Goal: Find specific page/section: Find specific page/section

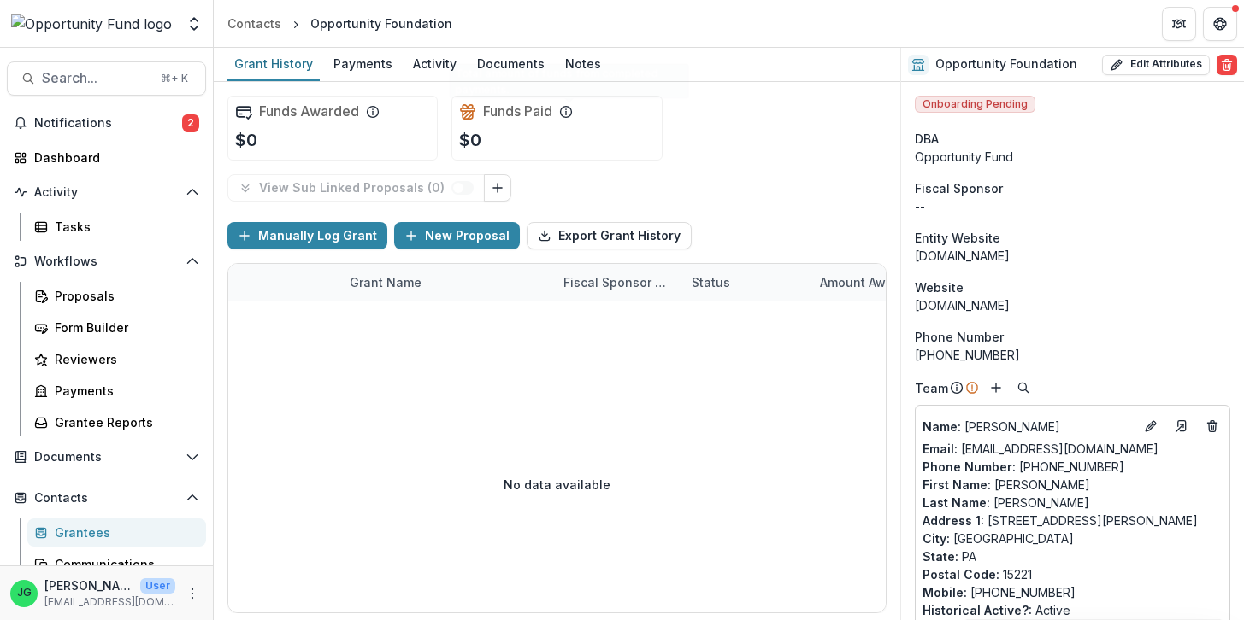
scroll to position [867, 0]
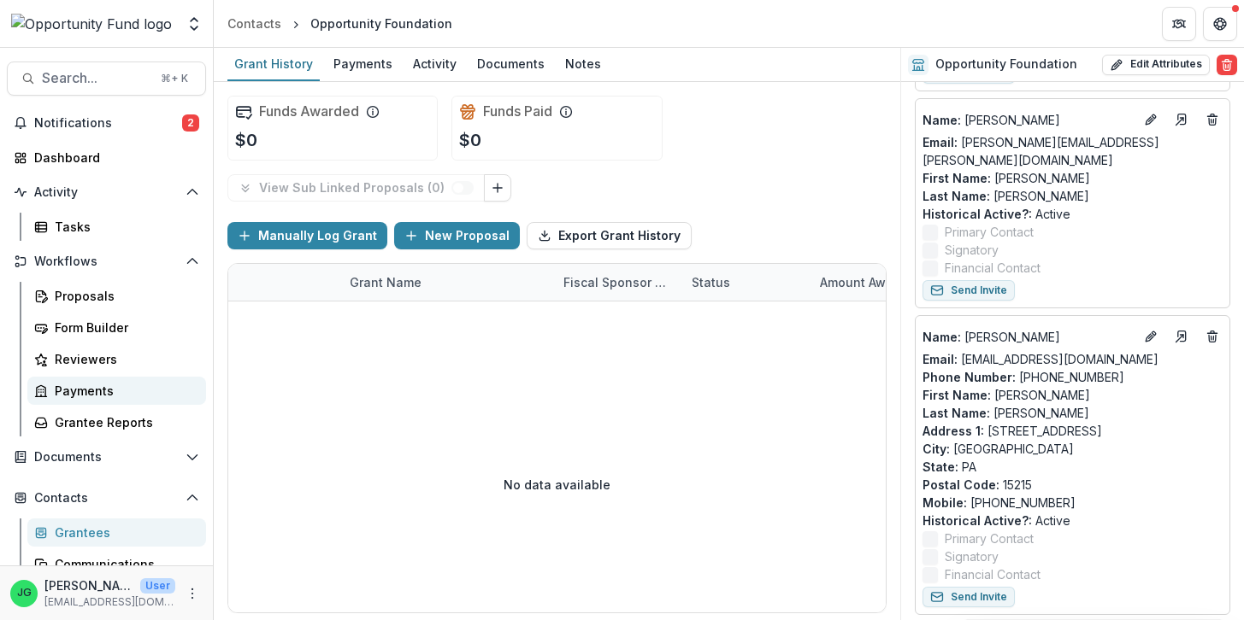
click at [89, 392] on div "Payments" at bounding box center [124, 391] width 138 height 18
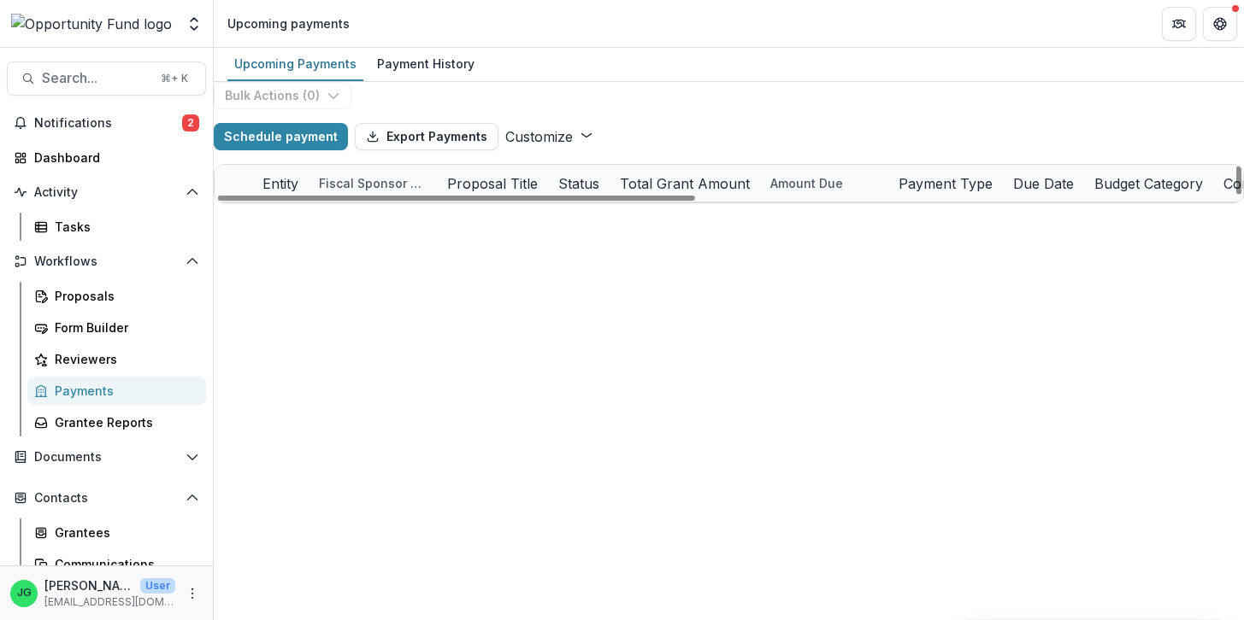
scroll to position [0, 3]
click at [110, 376] on div "Proposals Form Builder Reviewers Payments Grantee Reports" at bounding box center [117, 359] width 192 height 155
click at [101, 291] on div "Proposals" at bounding box center [124, 296] width 138 height 18
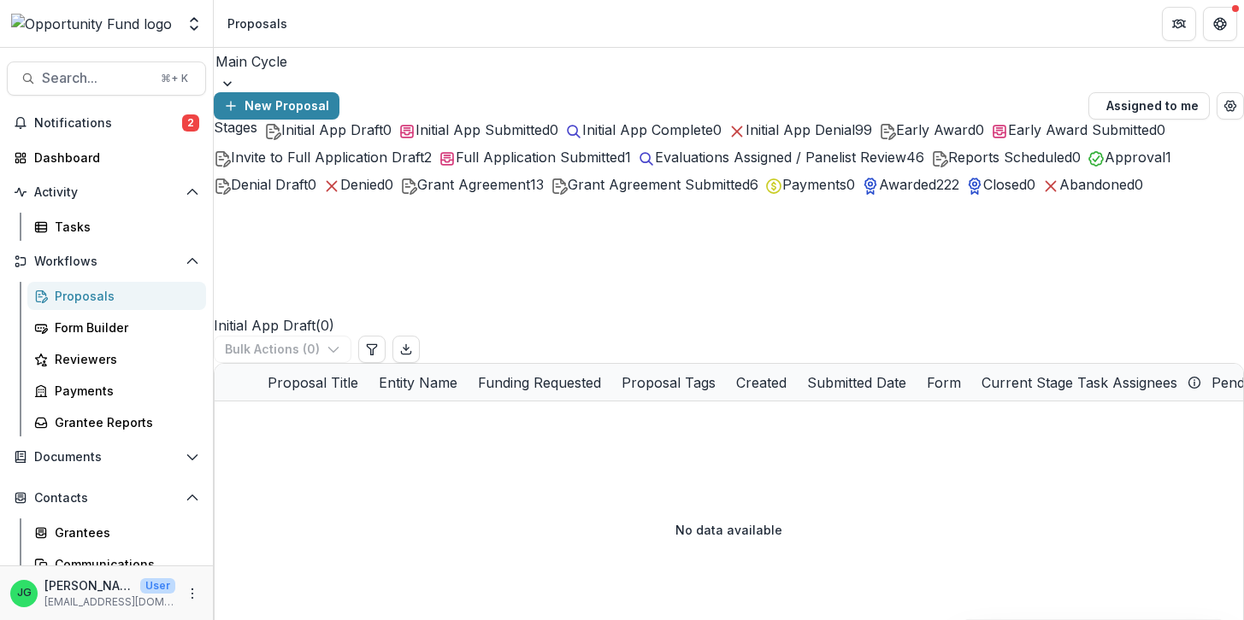
click at [782, 193] on span "Payments" at bounding box center [814, 184] width 64 height 17
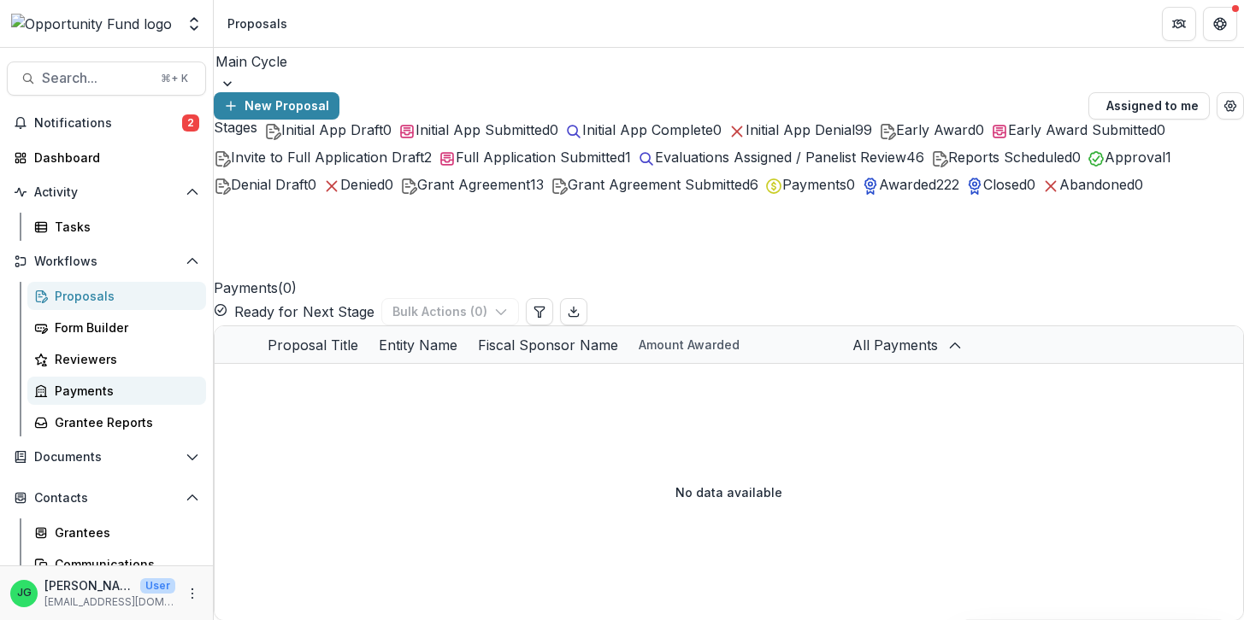
click at [99, 385] on div "Payments" at bounding box center [124, 391] width 138 height 18
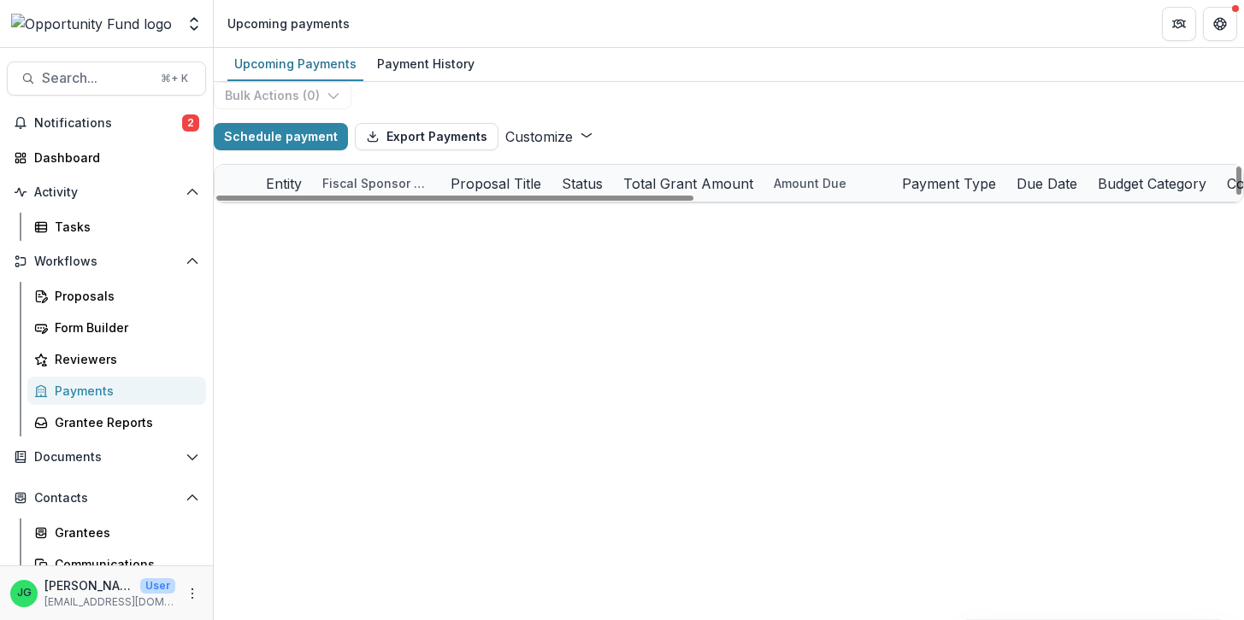
click at [312, 194] on div "Entity" at bounding box center [284, 183] width 56 height 21
click at [393, 246] on input at bounding box center [418, 236] width 137 height 21
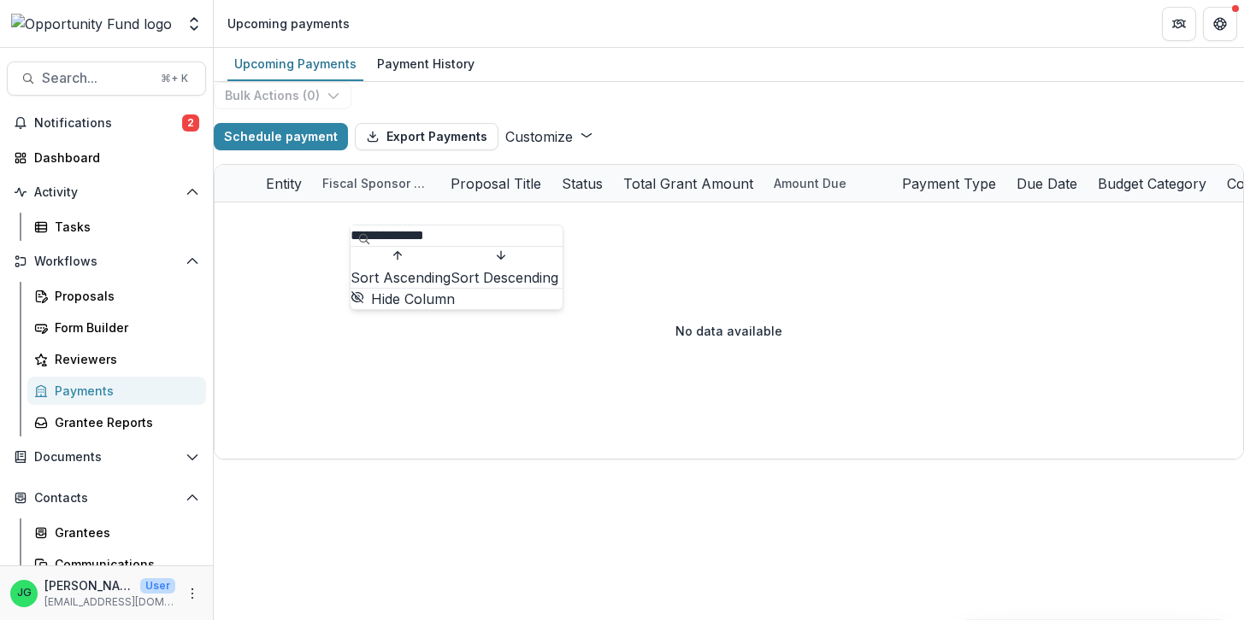
type input "**********"
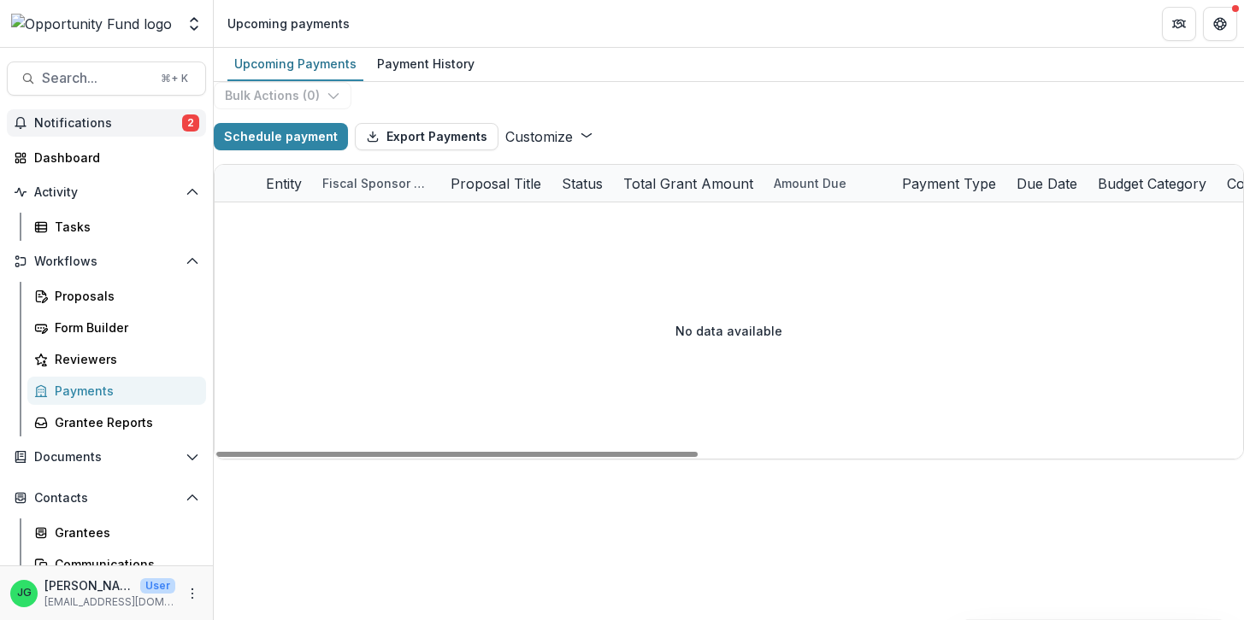
click at [132, 126] on span "Notifications" at bounding box center [108, 123] width 148 height 15
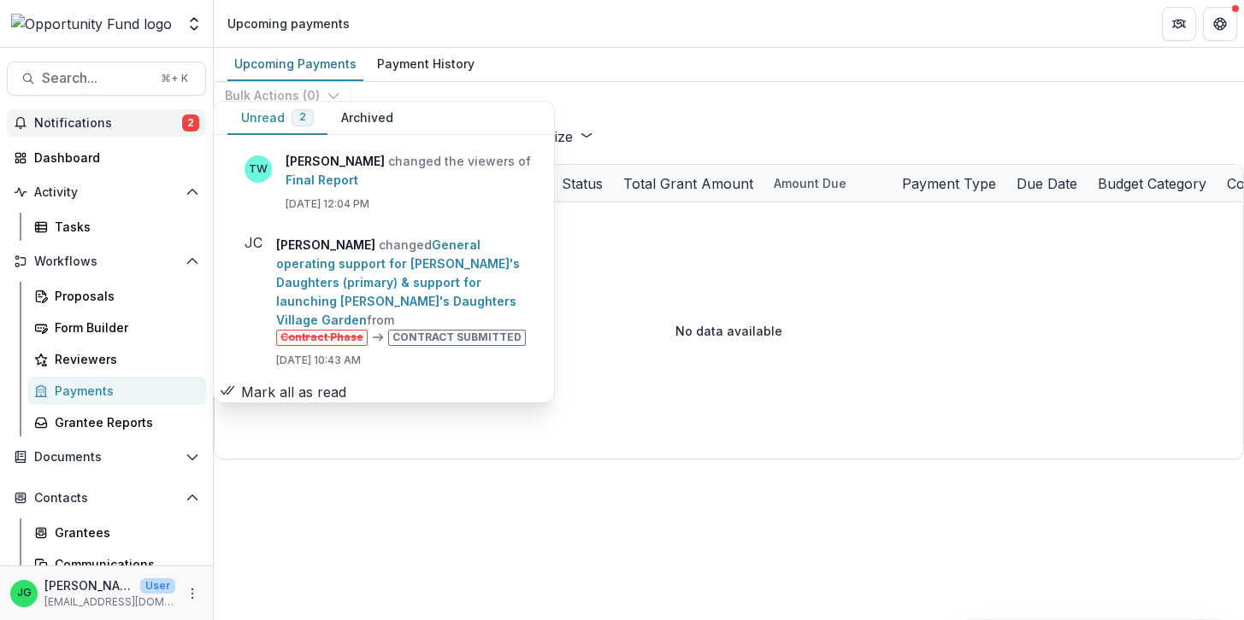
click at [234, 388] on icon "button" at bounding box center [228, 391] width 14 height 14
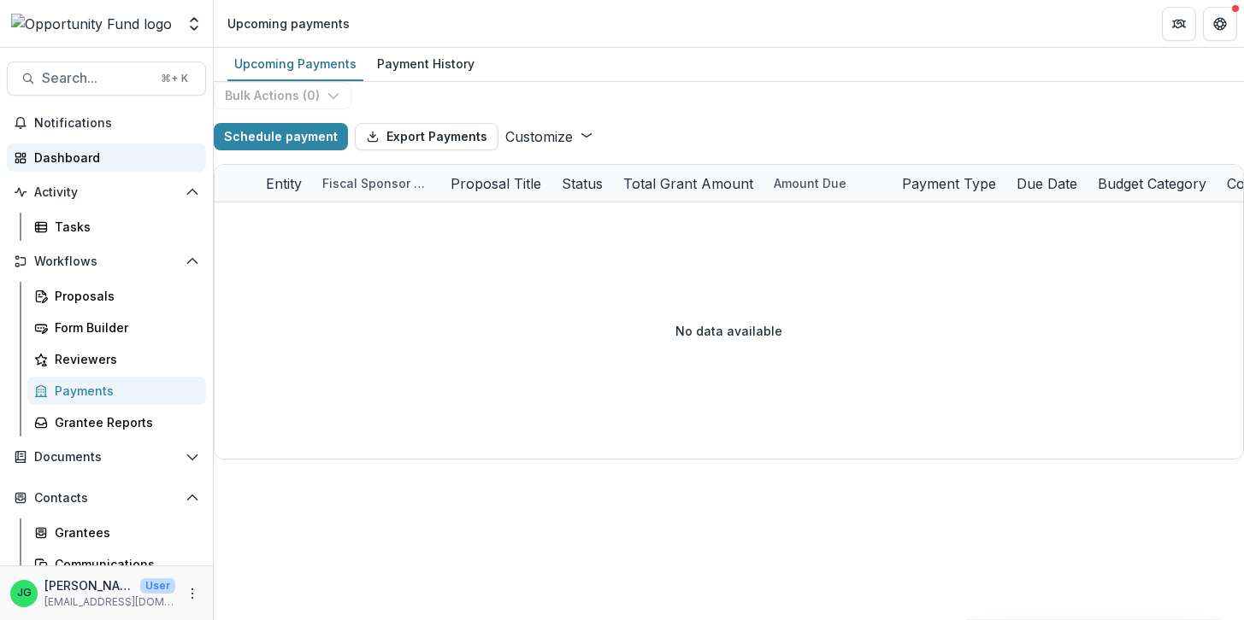
click at [75, 158] on div "Dashboard" at bounding box center [113, 158] width 158 height 18
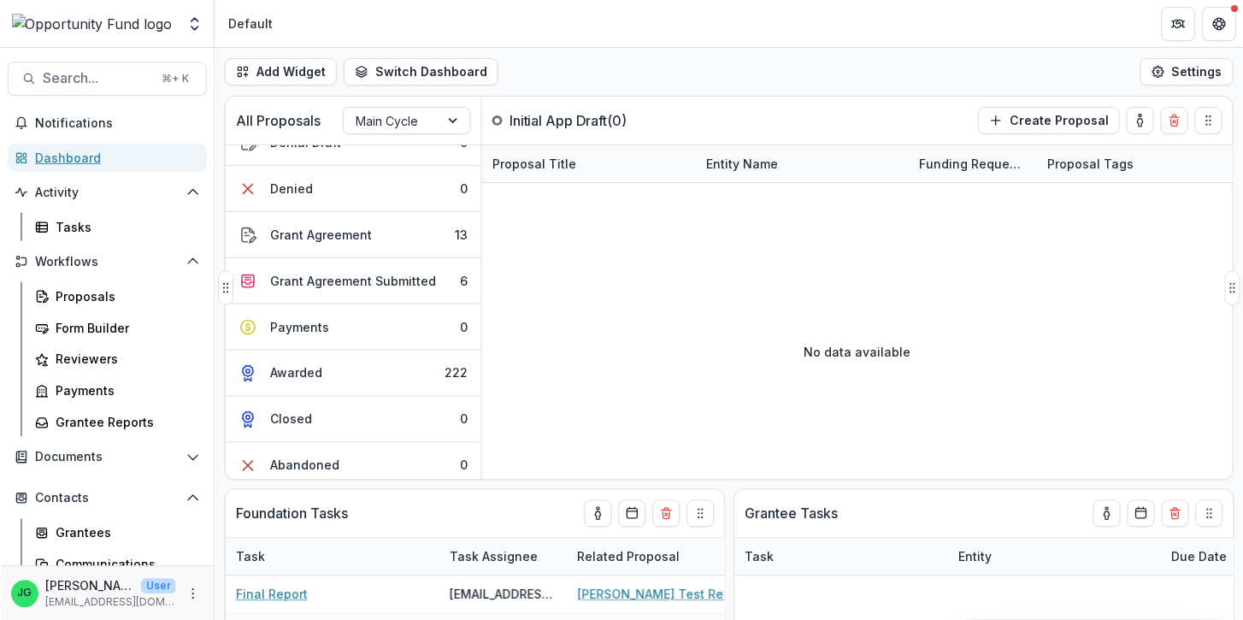
scroll to position [535, 0]
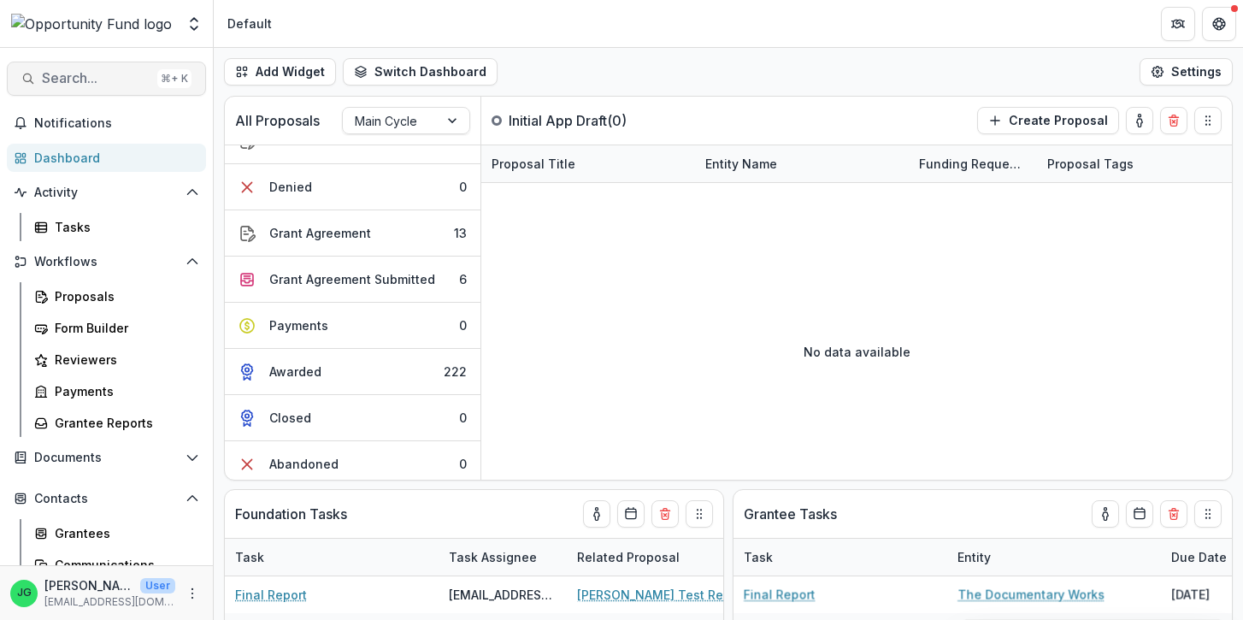
click at [62, 86] on span "Search..." at bounding box center [96, 78] width 109 height 16
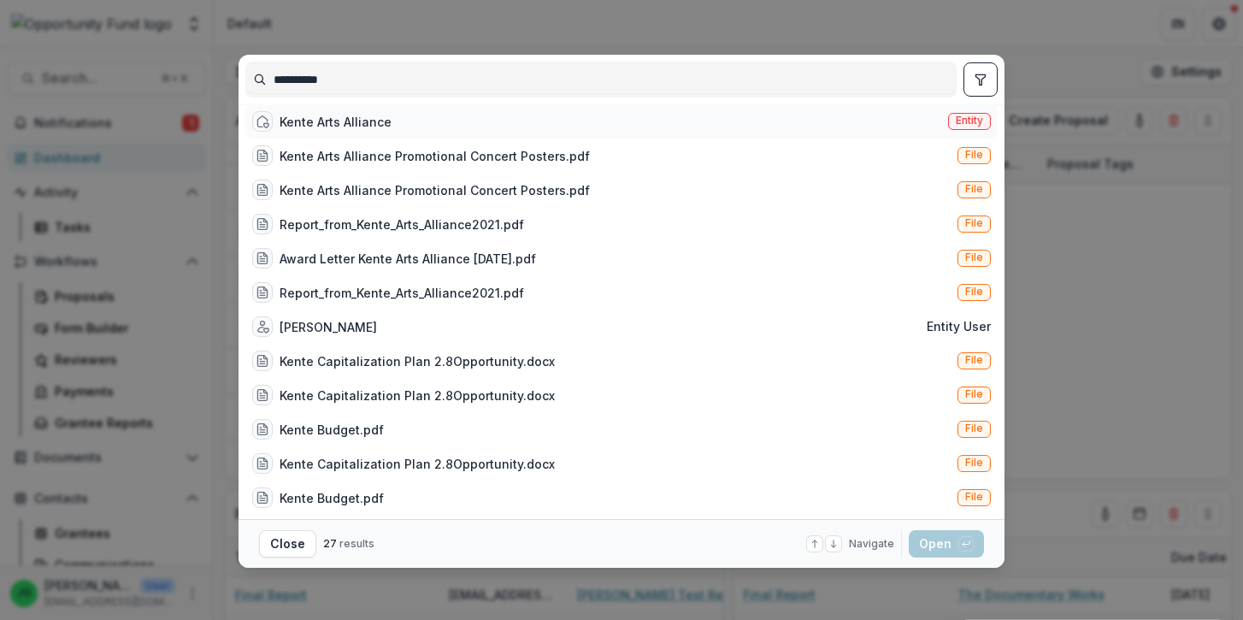
type input "**********"
click at [358, 131] on div "Kente Arts Alliance" at bounding box center [335, 122] width 112 height 18
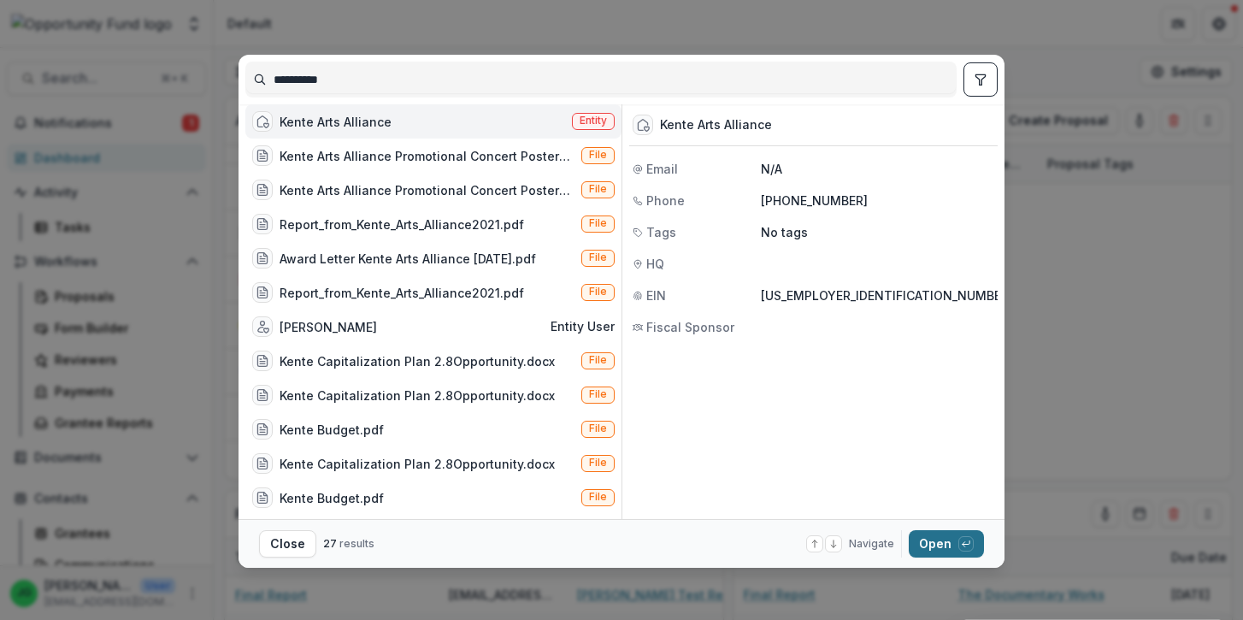
click at [961, 540] on div "button" at bounding box center [965, 543] width 15 height 15
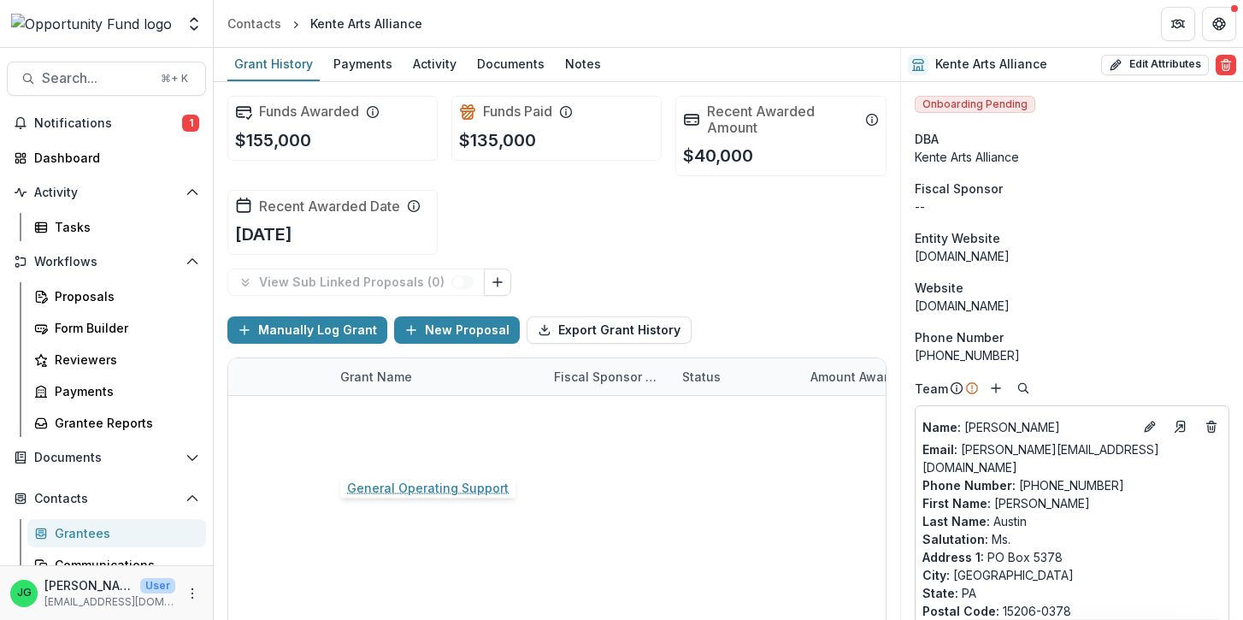
scroll to position [0, 10]
click at [439, 418] on link "General Operating Support Over 2 Years" at bounding box center [435, 414] width 193 height 18
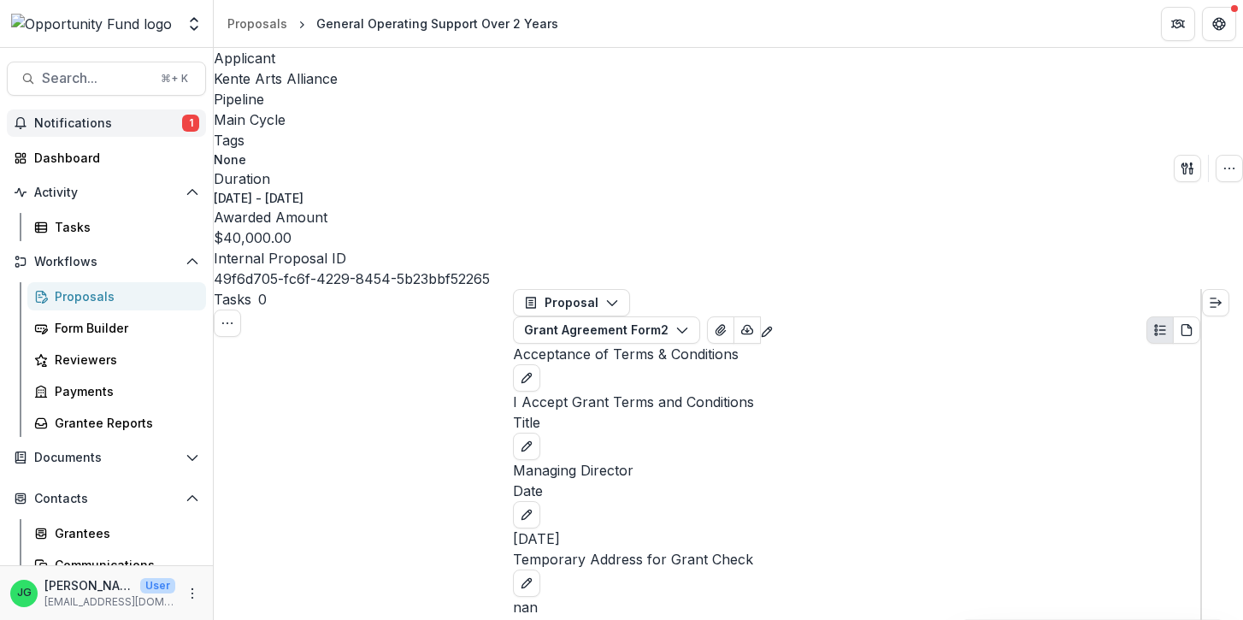
click at [174, 123] on span "Notifications" at bounding box center [108, 123] width 148 height 15
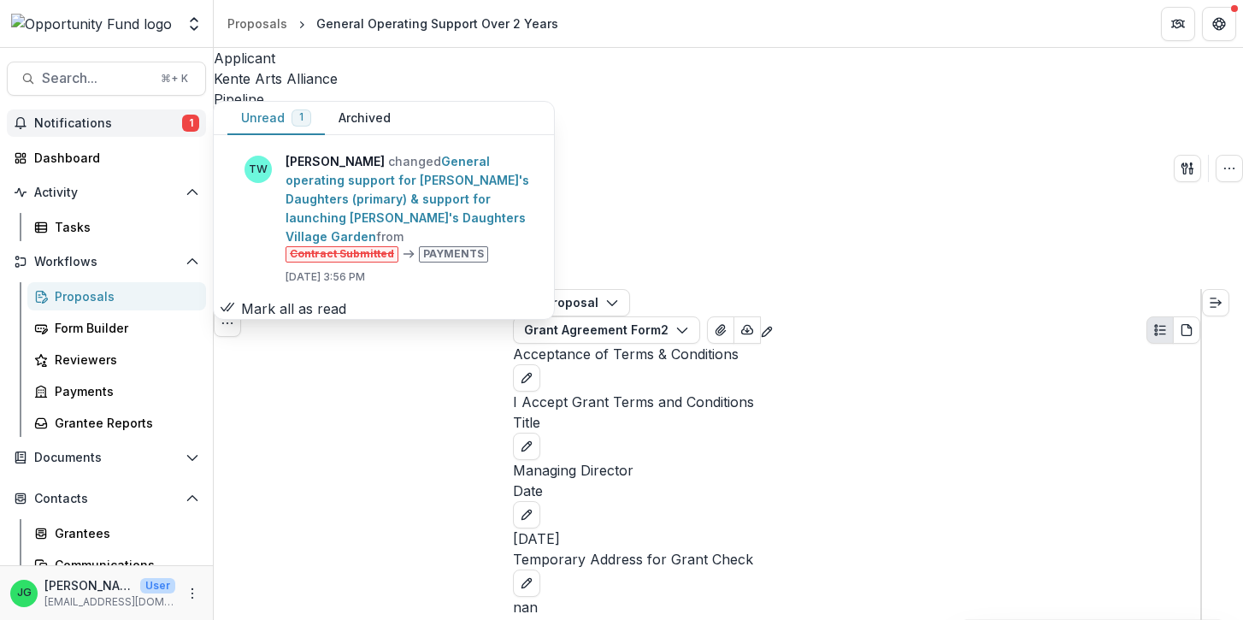
click at [346, 301] on button "Mark all as read" at bounding box center [284, 308] width 126 height 21
